Goal: Information Seeking & Learning: Learn about a topic

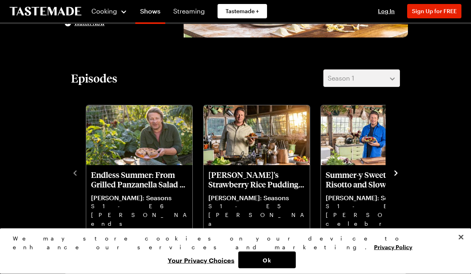
scroll to position [154, 0]
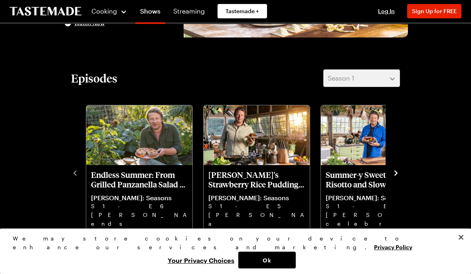
click at [258, 151] on img "Buddy's Strawberry Rice Pudding and Summer Tomato Chicken Bake" at bounding box center [256, 135] width 106 height 60
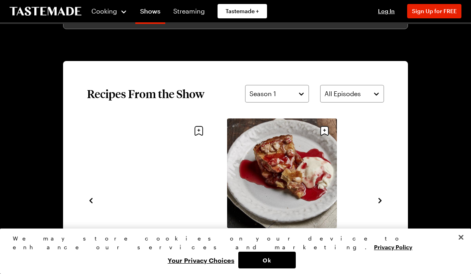
scroll to position [554, 0]
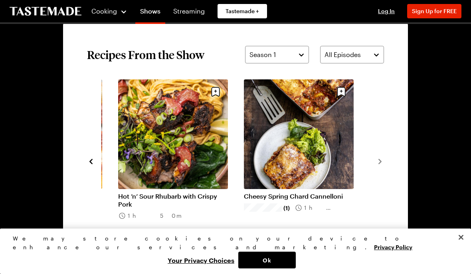
click at [386, 156] on section "Recipes From the Show Season 1 All Episodes Sweet Pepper Panzanella Salad with …" at bounding box center [235, 161] width 345 height 278
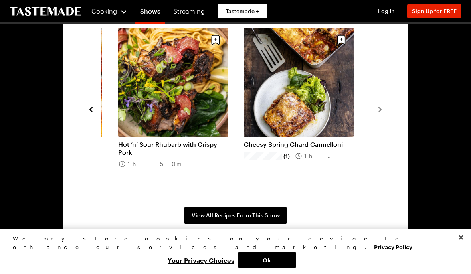
scroll to position [605, 0]
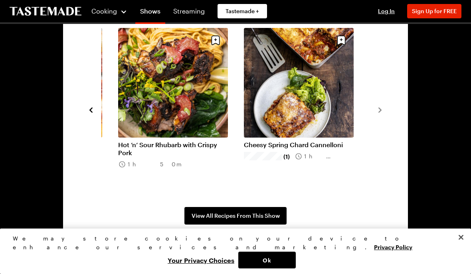
click at [263, 213] on span "View All Recipes From This Show" at bounding box center [235, 216] width 88 height 8
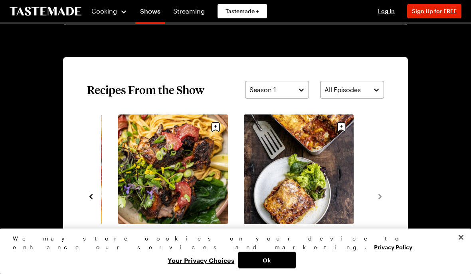
scroll to position [519, 0]
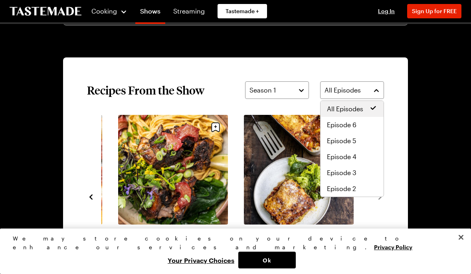
click at [354, 139] on span "Episode 5" at bounding box center [341, 141] width 29 height 10
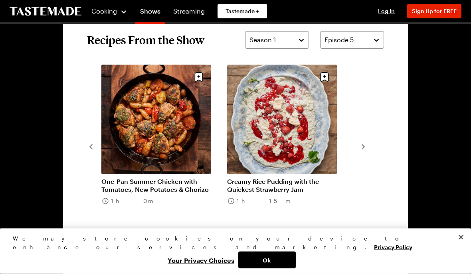
scroll to position [567, 0]
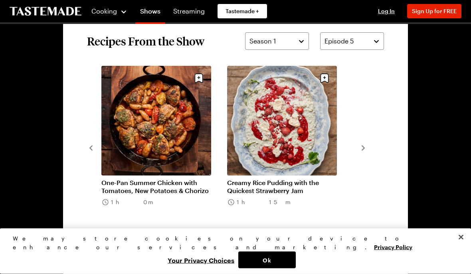
click at [85, 150] on section "Recipes From the Show Season 1 Episode 5 One-Pan Summer Chicken with Tomatoes, …" at bounding box center [235, 148] width 345 height 278
click at [84, 152] on section "Recipes From the Show Season 1 Episode 5 One-Pan Summer Chicken with Tomatoes, …" at bounding box center [235, 148] width 345 height 278
click at [366, 156] on div "One-Pan Summer Chicken with Tomatoes, New Potatoes & Chorizo 1h 0m Creamy Rice …" at bounding box center [235, 147] width 297 height 163
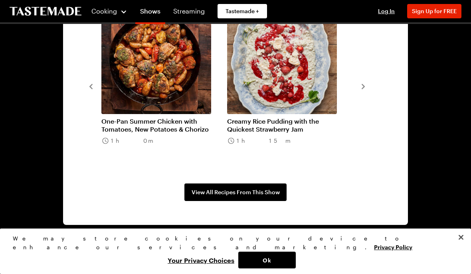
scroll to position [624, 0]
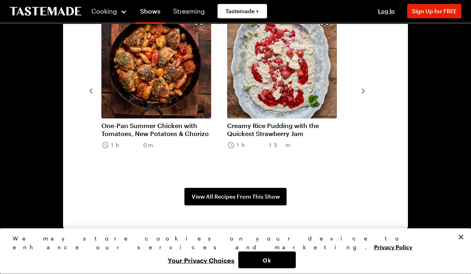
click at [253, 200] on span "View All Recipes From This Show" at bounding box center [235, 197] width 88 height 8
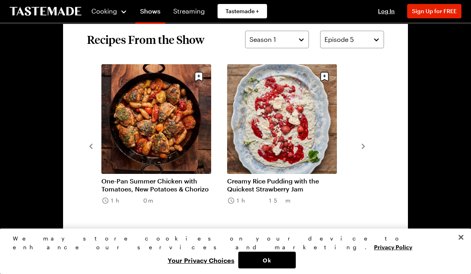
scroll to position [569, 0]
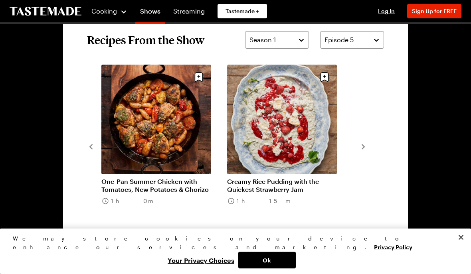
click at [187, 177] on link "One-Pan Summer Chicken with Tomatoes, New Potatoes & Chorizo" at bounding box center [156, 185] width 110 height 16
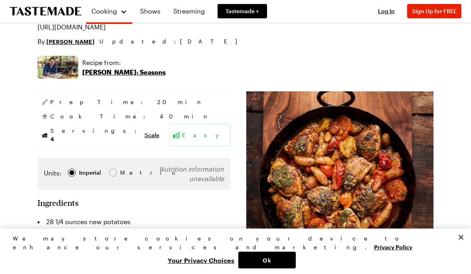
scroll to position [153, 0]
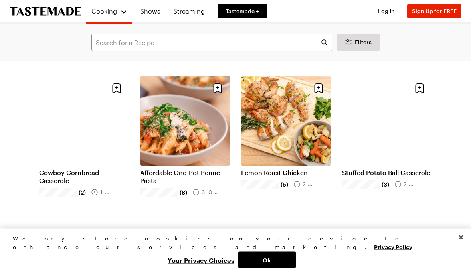
scroll to position [199, 0]
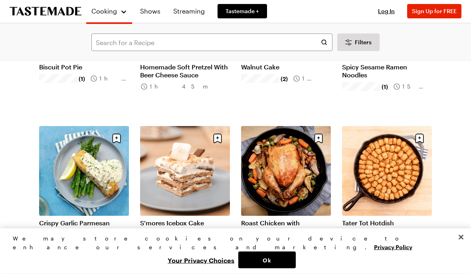
scroll to position [1395, 0]
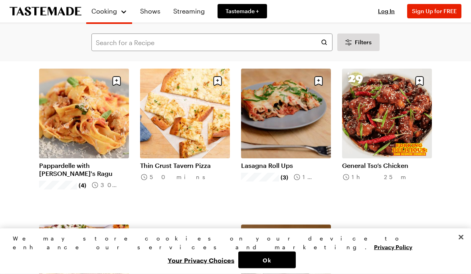
scroll to position [2232, 0]
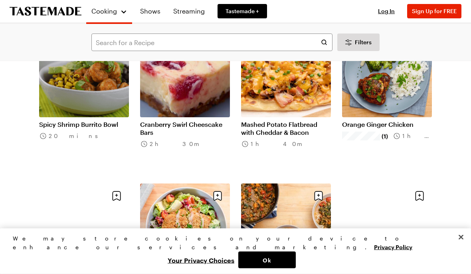
scroll to position [2897, 0]
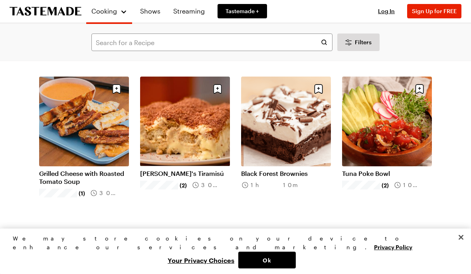
scroll to position [3643, 0]
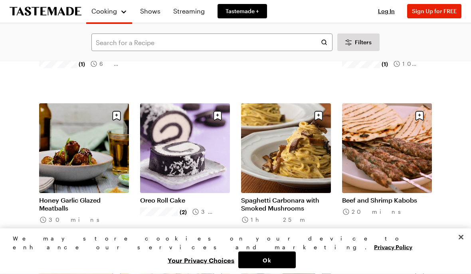
scroll to position [5323, 0]
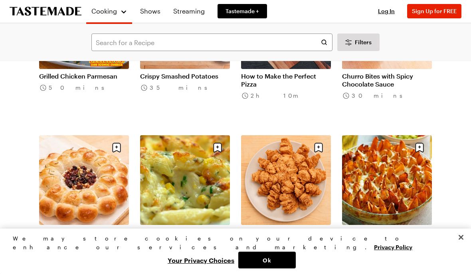
scroll to position [6233, 0]
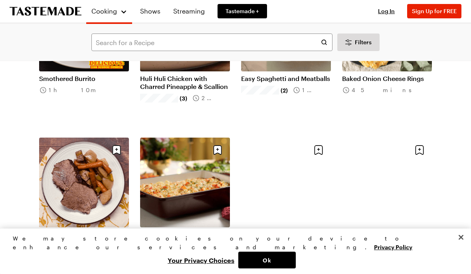
scroll to position [7203, 0]
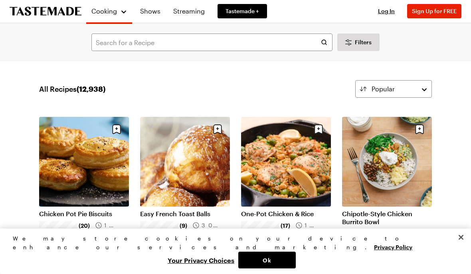
click at [152, 9] on link "Shows" at bounding box center [150, 11] width 30 height 22
click at [170, 39] on input "text" at bounding box center [211, 43] width 241 height 18
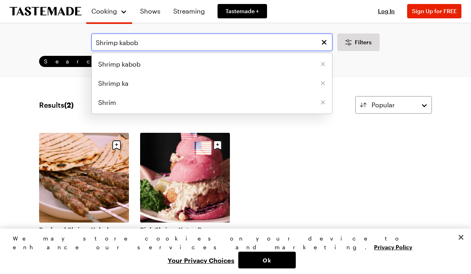
type input "Shrimp kabob"
